Goal: Task Accomplishment & Management: Use online tool/utility

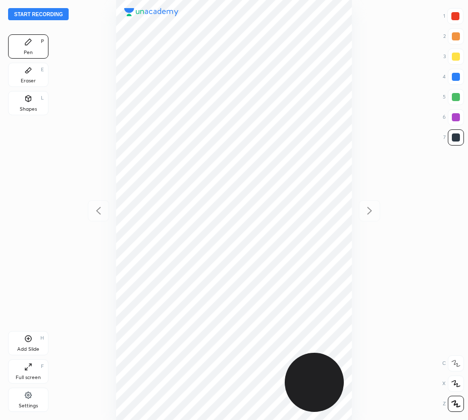
scroll to position [420, 307]
click at [39, 18] on button "Start recording" at bounding box center [38, 14] width 61 height 12
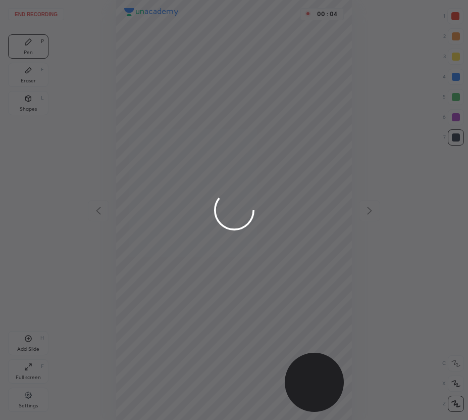
click at [455, 16] on div at bounding box center [234, 210] width 468 height 420
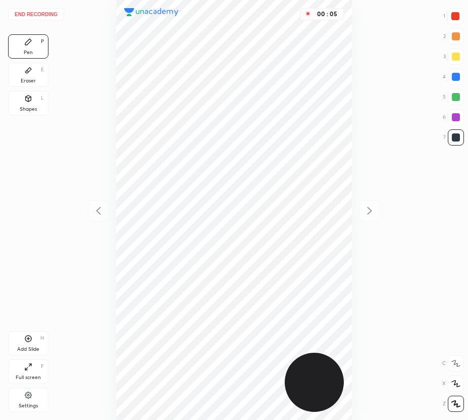
click at [452, 15] on div at bounding box center [456, 16] width 8 height 8
click at [457, 96] on div at bounding box center [456, 97] width 8 height 8
drag, startPoint x: 455, startPoint y: 120, endPoint x: 391, endPoint y: 179, distance: 87.6
click at [455, 120] on div at bounding box center [456, 117] width 8 height 8
drag, startPoint x: 16, startPoint y: 346, endPoint x: 15, endPoint y: 360, distance: 14.2
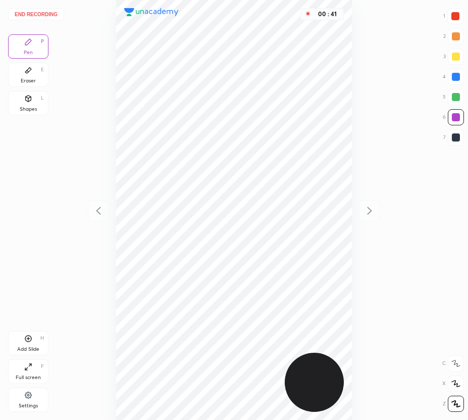
click at [16, 347] on div "Add Slide H" at bounding box center [28, 343] width 40 height 24
click at [452, 94] on div at bounding box center [456, 97] width 8 height 8
drag, startPoint x: 450, startPoint y: 139, endPoint x: 418, endPoint y: 143, distance: 32.6
click at [450, 139] on div at bounding box center [456, 137] width 16 height 16
click at [46, 341] on div "Add Slide H" at bounding box center [28, 343] width 40 height 24
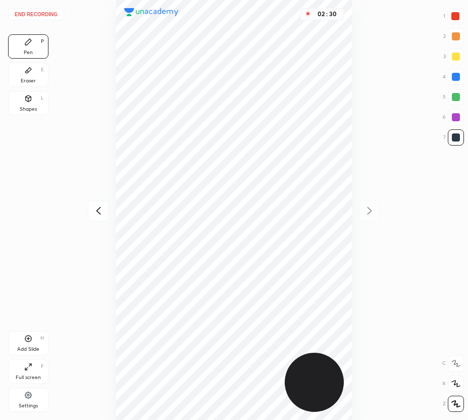
click at [35, 14] on button "End recording" at bounding box center [36, 14] width 56 height 12
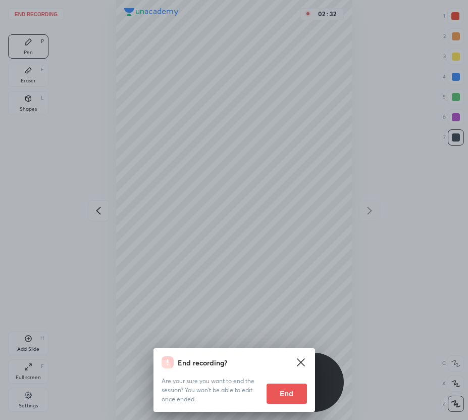
drag, startPoint x: 291, startPoint y: 394, endPoint x: 309, endPoint y: 388, distance: 19.0
click at [291, 393] on button "End" at bounding box center [287, 394] width 40 height 20
